Goal: Check status

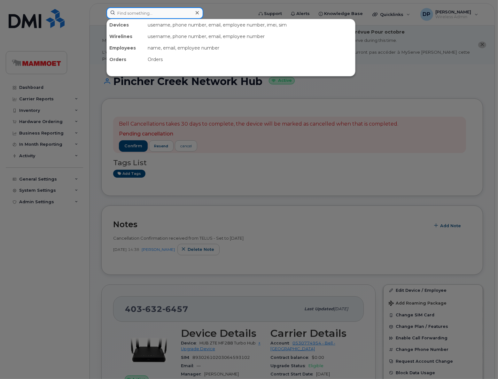
click at [144, 18] on input at bounding box center [154, 13] width 97 height 12
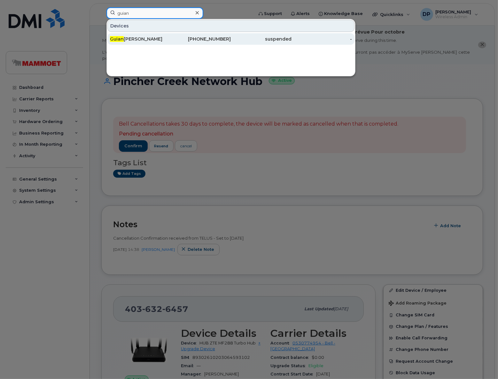
type input "guian"
click at [137, 38] on div "[PERSON_NAME] Deenoo" at bounding box center [140, 39] width 60 height 6
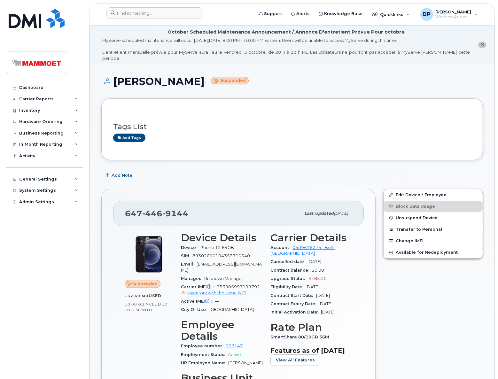
click at [55, 302] on div "Dashboard Carrier Reports Monthly Billing Data Daily Data Pooling Data Behavior…" at bounding box center [45, 226] width 79 height 288
